Goal: Submit feedback/report problem: Submit feedback/report problem

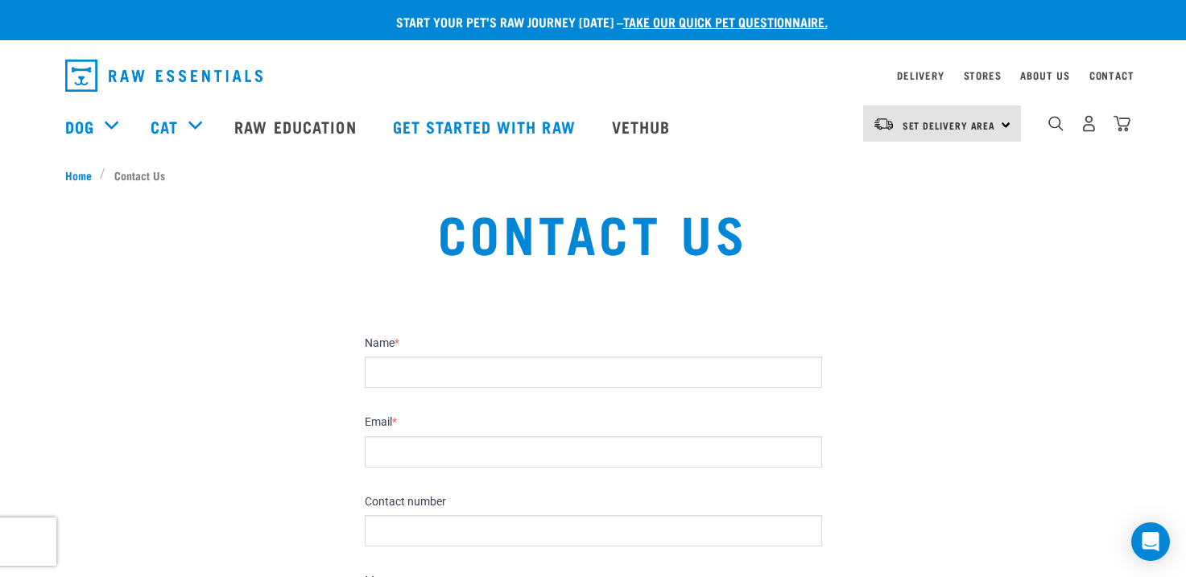
click at [395, 362] on input "Name *" at bounding box center [593, 372] width 457 height 31
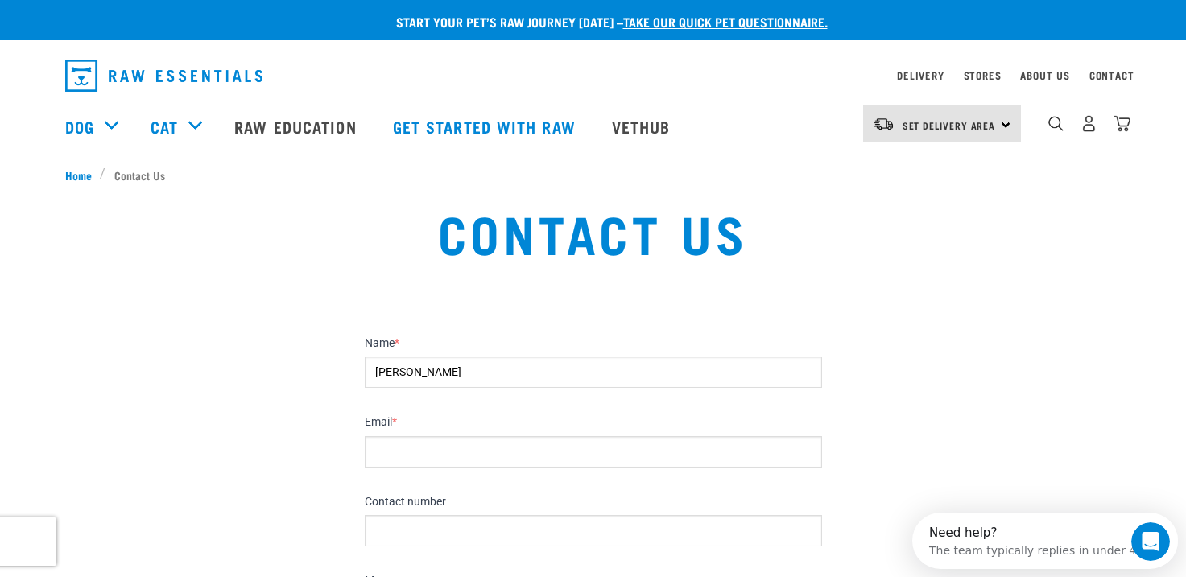
type input "Lee Crawford"
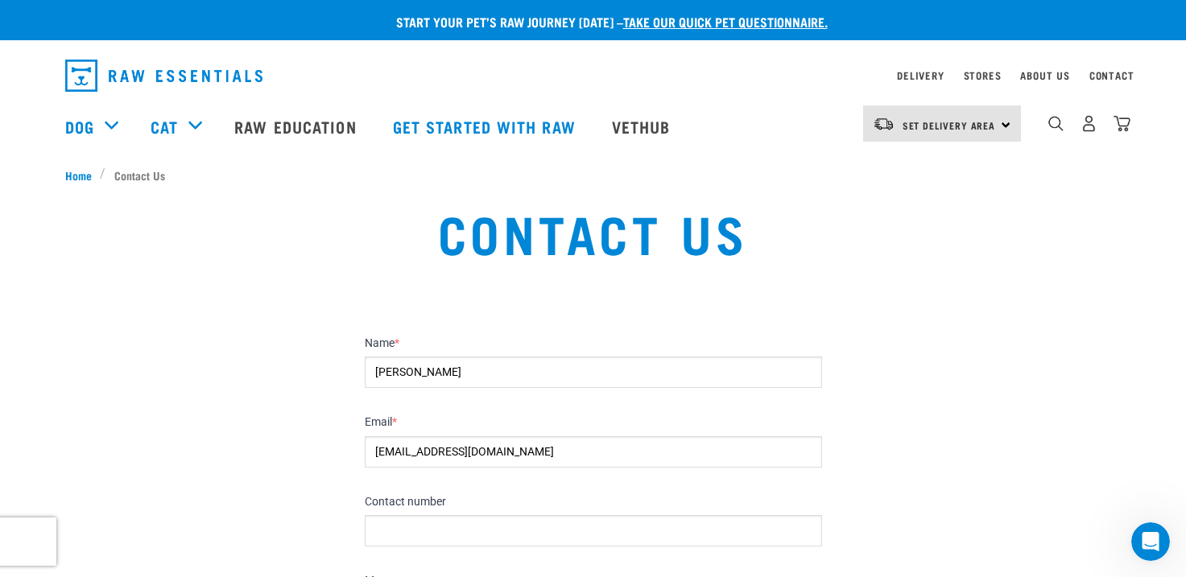
type input "leeanncrawford20@gmail.com"
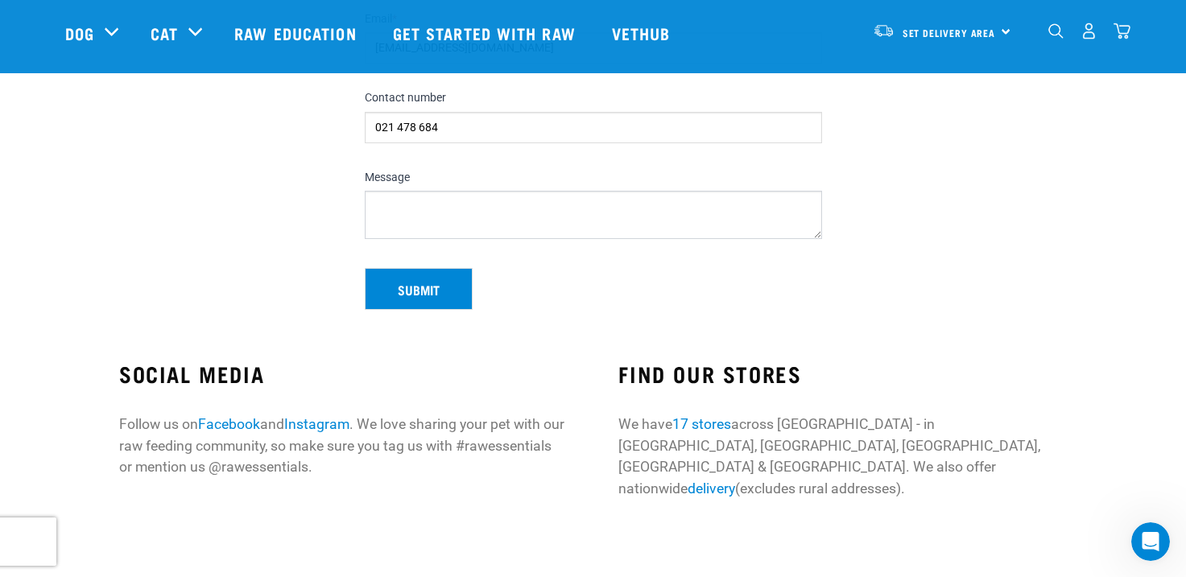
scroll to position [322, 0]
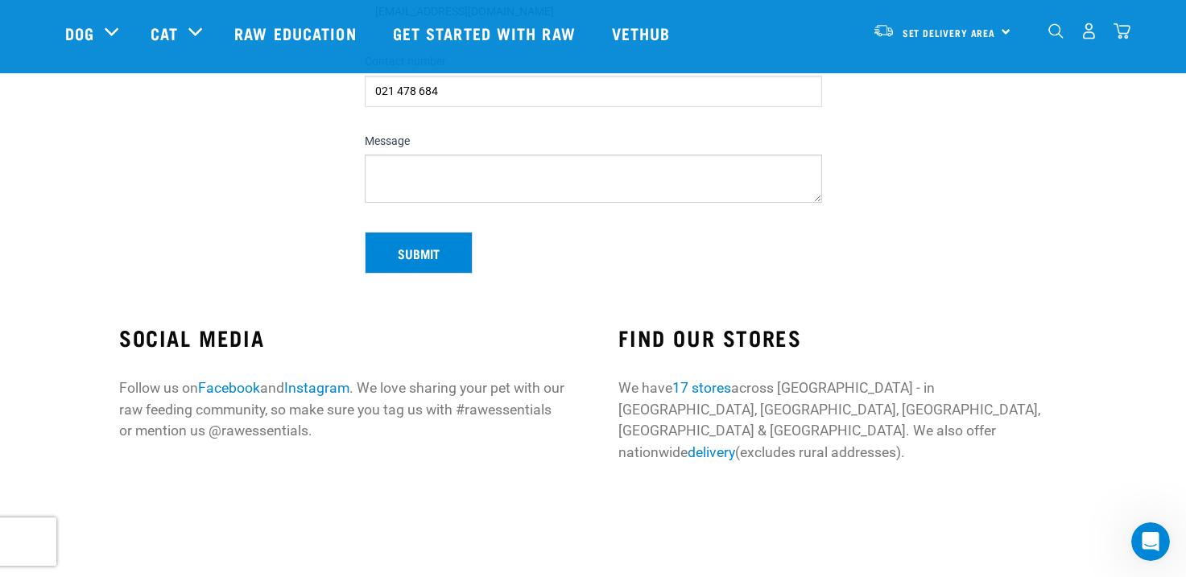
type input "021 478 684"
click at [427, 175] on textarea "Message" at bounding box center [593, 179] width 457 height 48
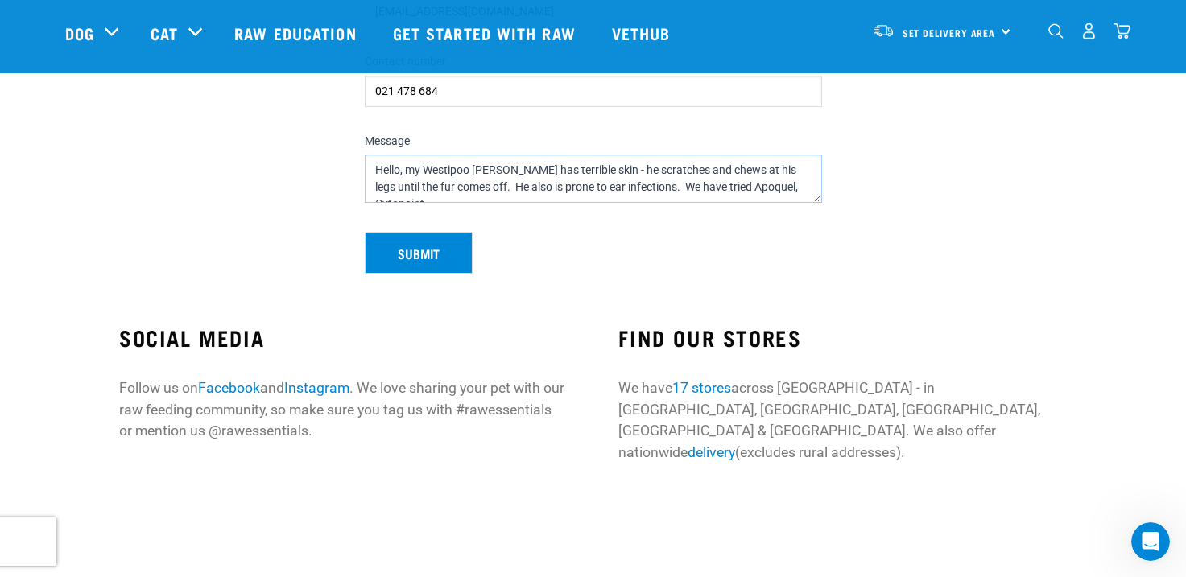
click at [797, 187] on textarea "Hello, my Westipoo Ziggy has terrible skin - he scratches and chews at his legs…" at bounding box center [593, 179] width 457 height 48
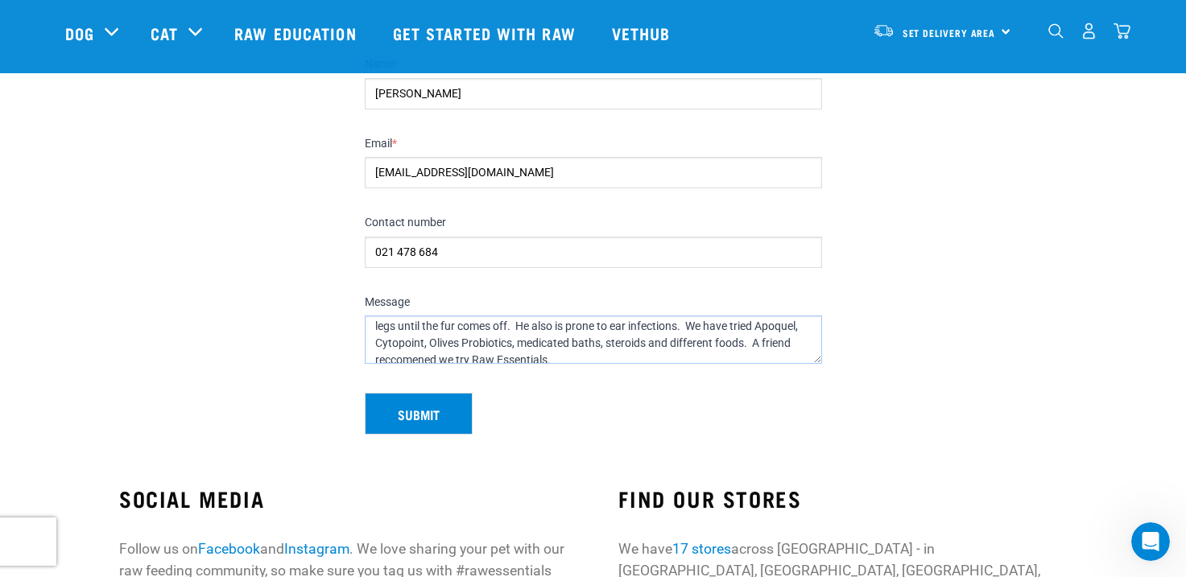
scroll to position [34, 0]
click at [403, 346] on textarea "Hello, my Westipoo Ziggy has terrible skin - he scratches and chews at his legs…" at bounding box center [593, 340] width 457 height 48
click at [561, 348] on textarea "Hello, my Westipoo Ziggy has terrible skin - he scratches and chews at his legs…" at bounding box center [593, 340] width 457 height 48
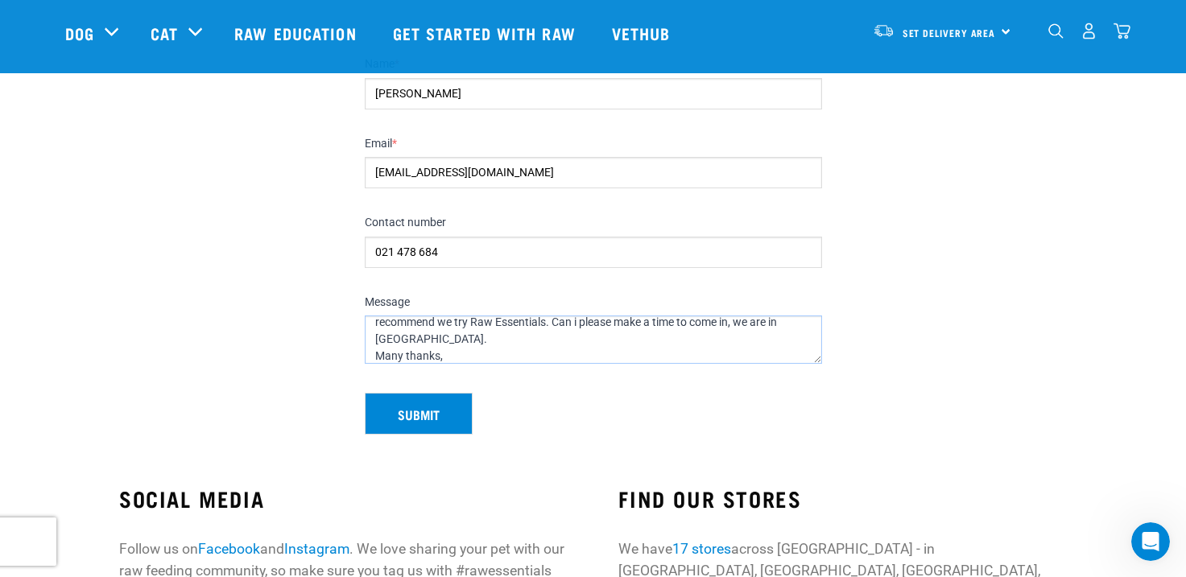
scroll to position [77, 0]
type textarea "Hello, my Westipoo Ziggy has terrible skin - he scratches and chews at his legs…"
click at [439, 405] on button "Submit" at bounding box center [419, 414] width 108 height 42
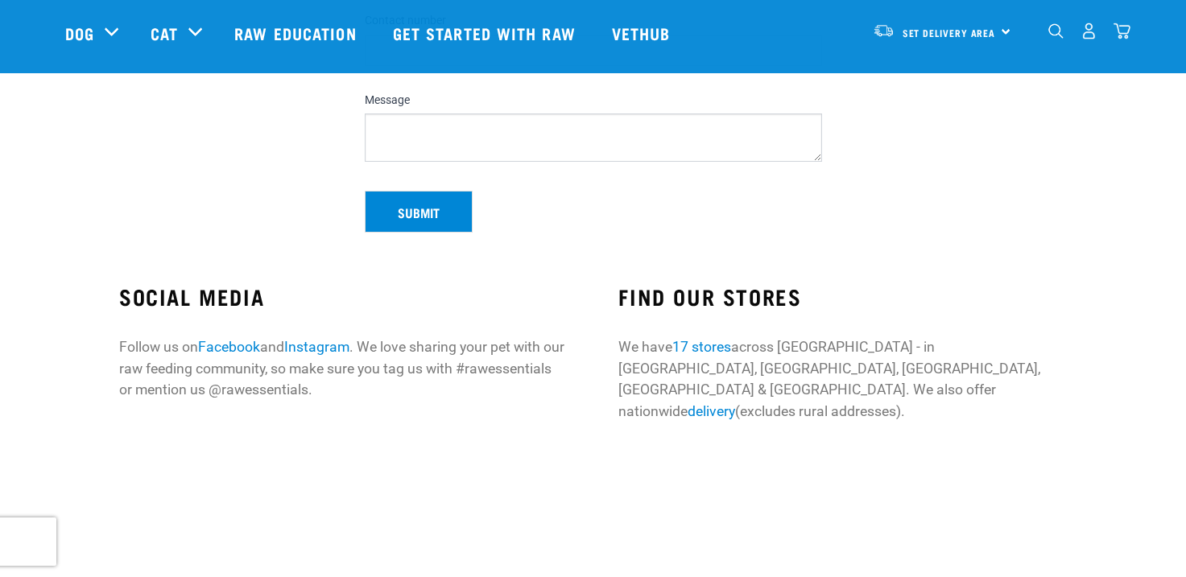
scroll to position [483, 0]
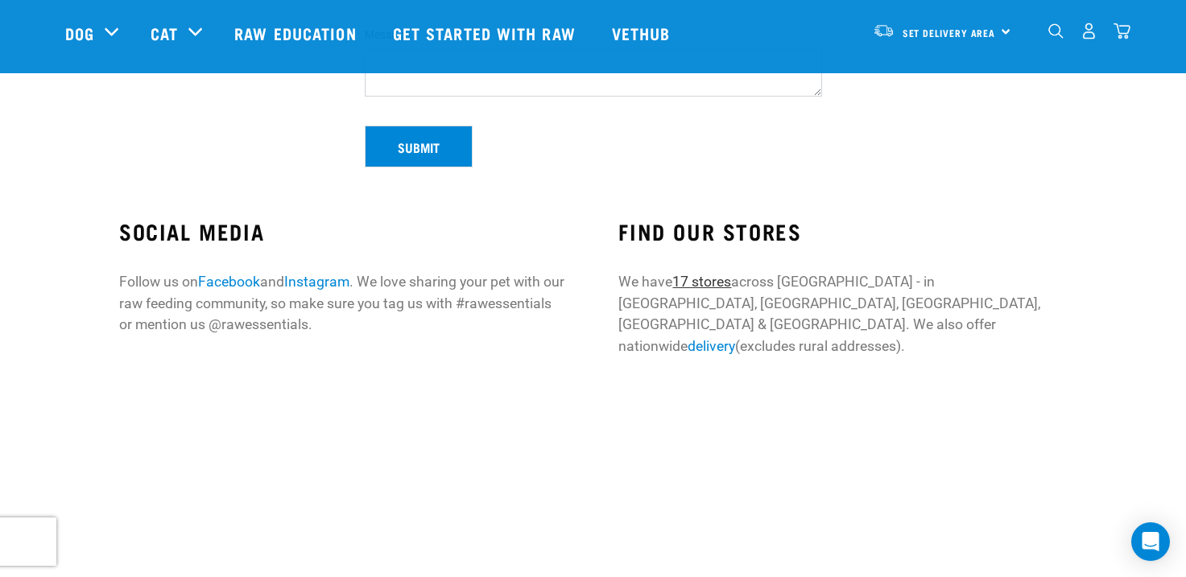
click at [715, 279] on link "17 stores" at bounding box center [701, 282] width 59 height 16
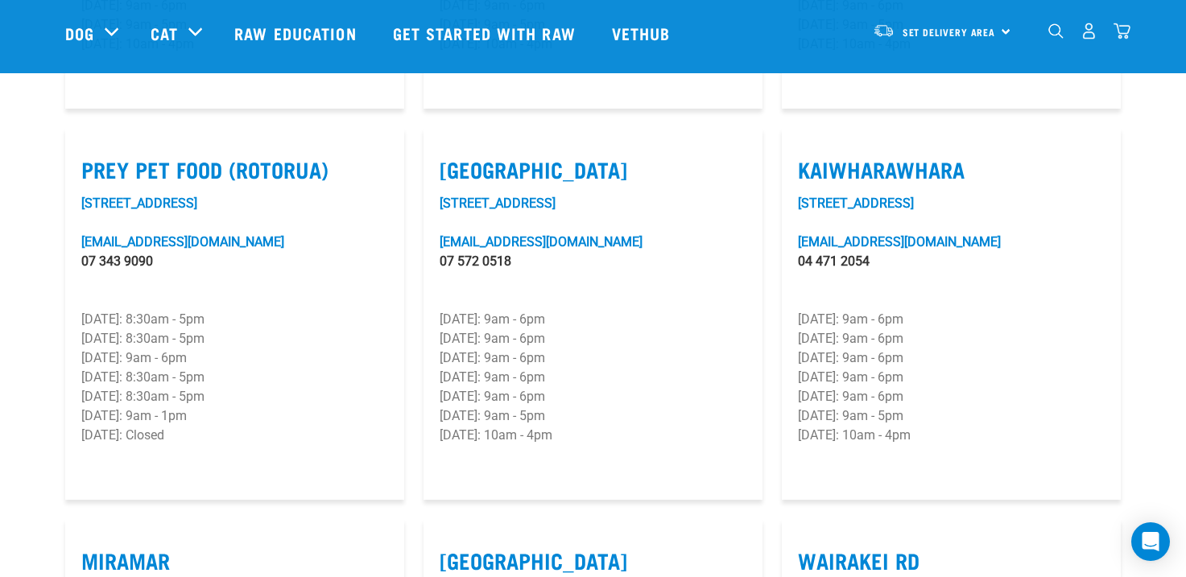
scroll to position [2013, 0]
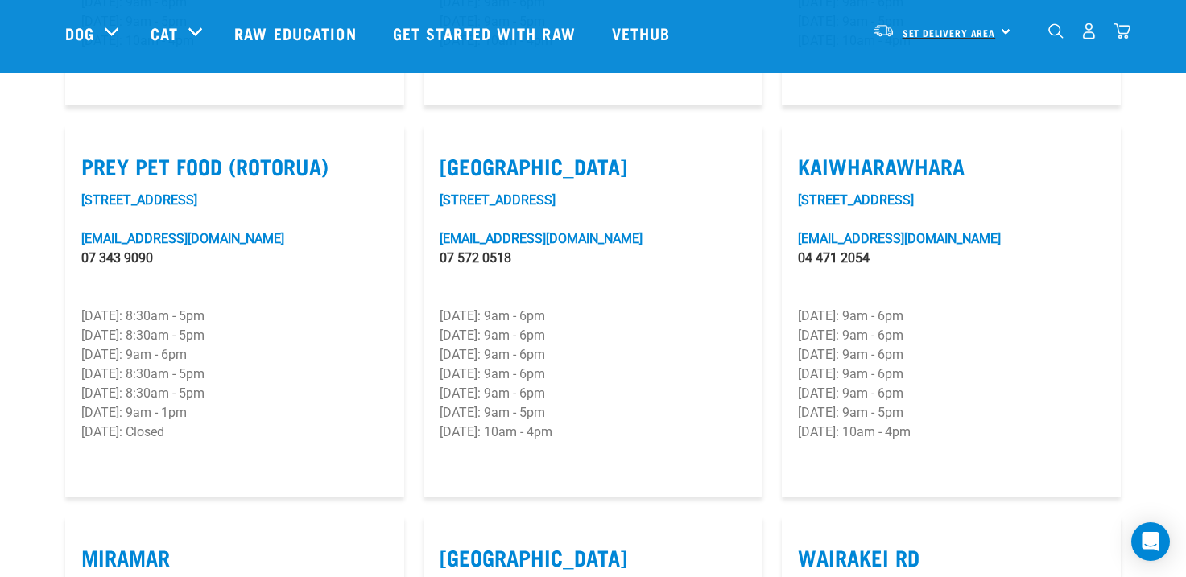
click at [937, 32] on span "Set Delivery Area" at bounding box center [949, 33] width 93 height 6
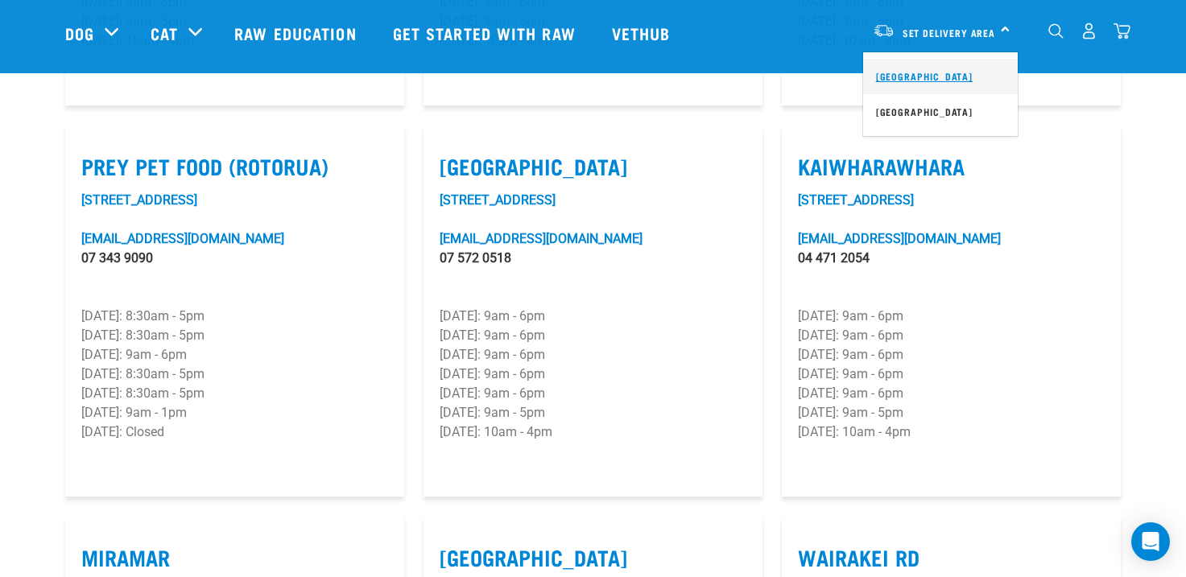
click at [921, 70] on link "[GEOGRAPHIC_DATA]" at bounding box center [940, 76] width 155 height 35
